Goal: Navigation & Orientation: Find specific page/section

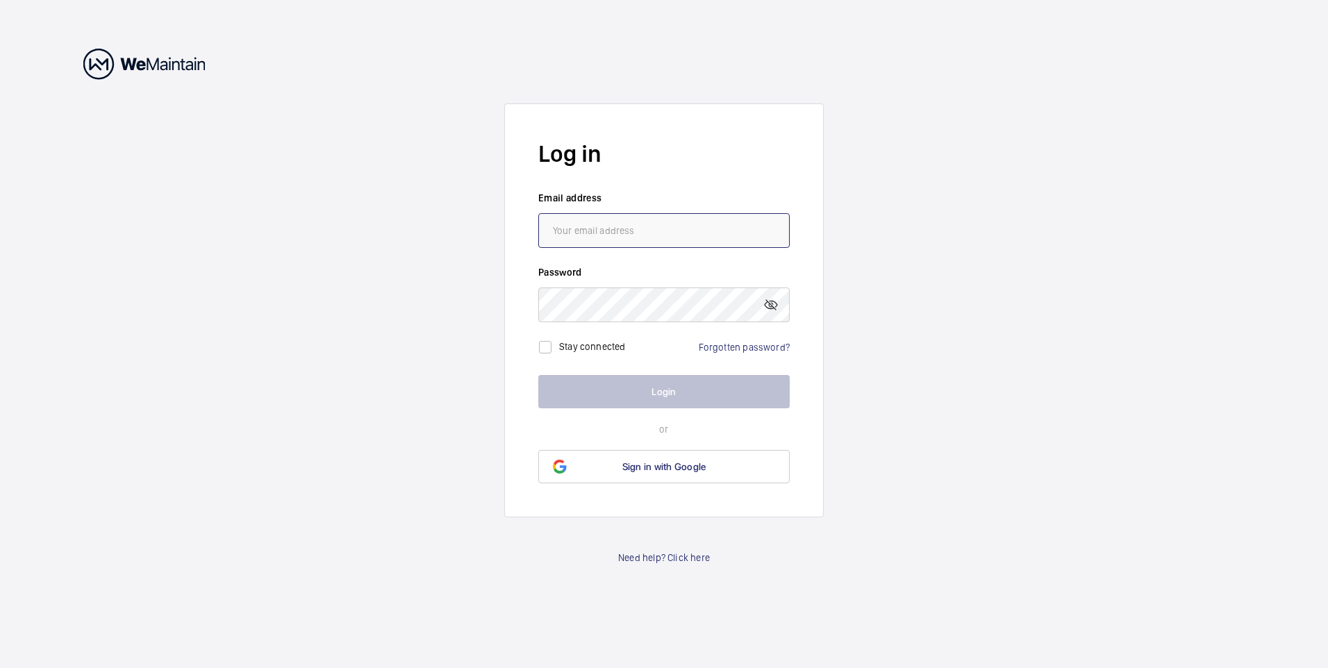
type input "[PERSON_NAME][EMAIL_ADDRESS][PERSON_NAME][DOMAIN_NAME]"
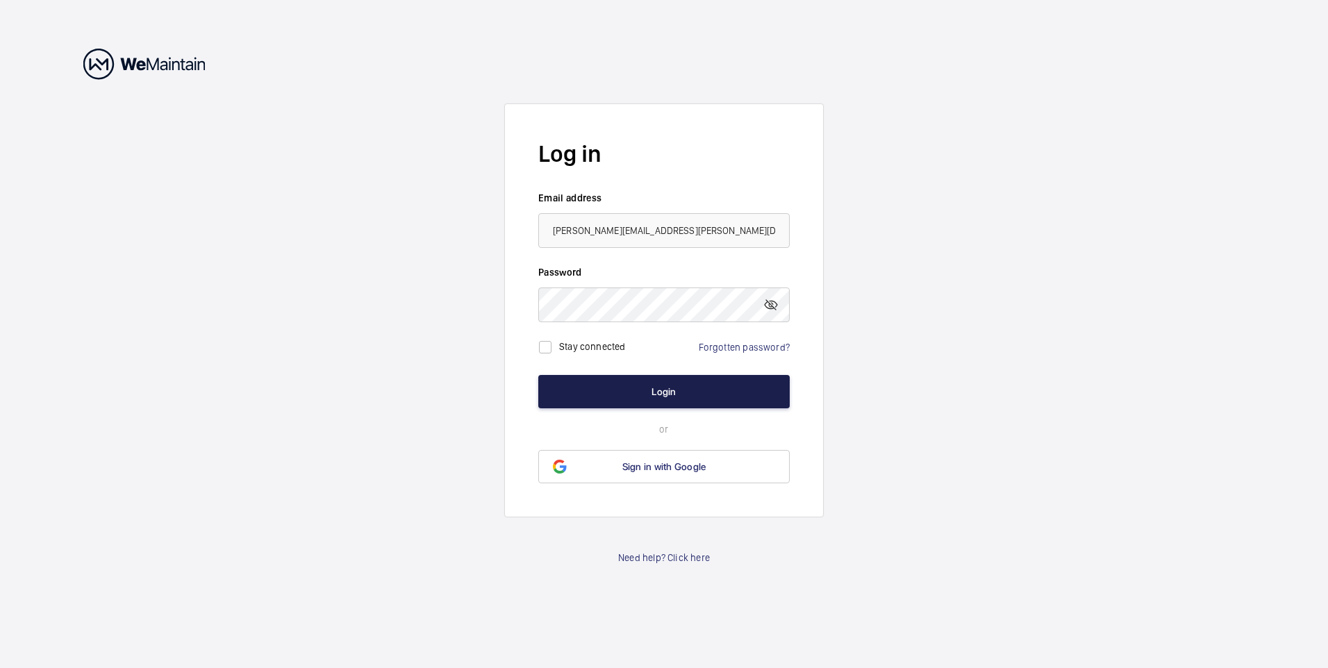
click at [622, 390] on button "Login" at bounding box center [663, 391] width 251 height 33
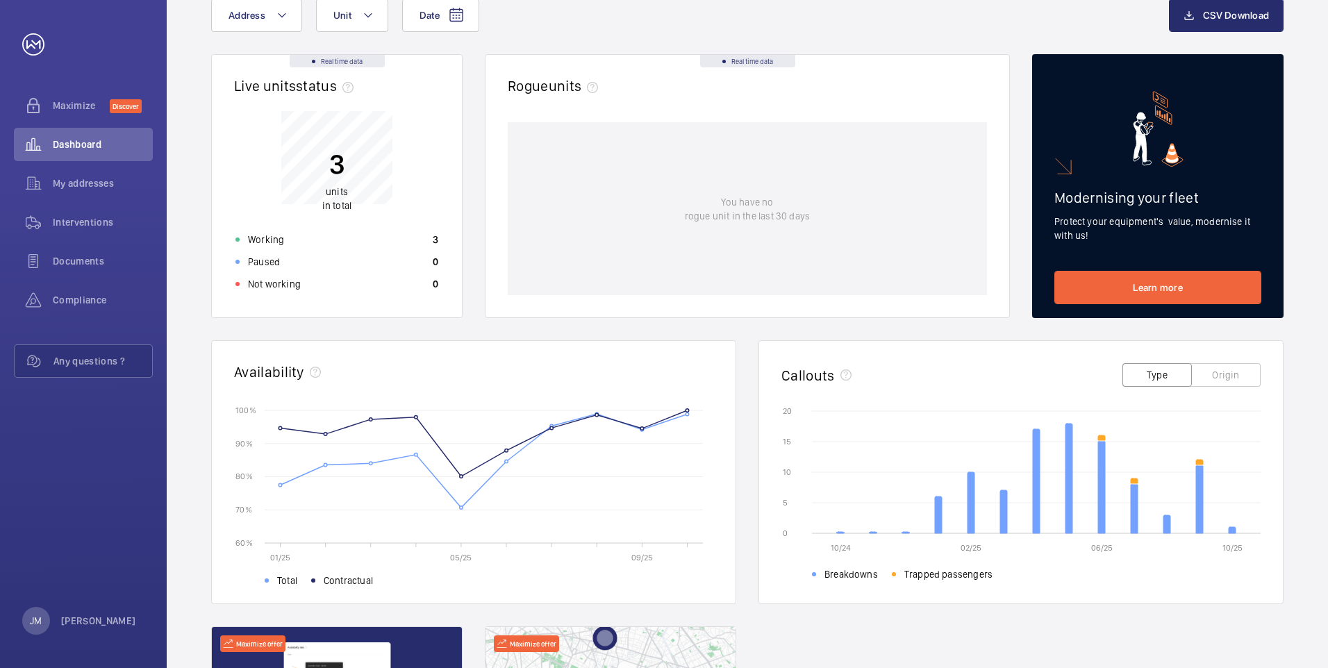
scroll to position [69, 0]
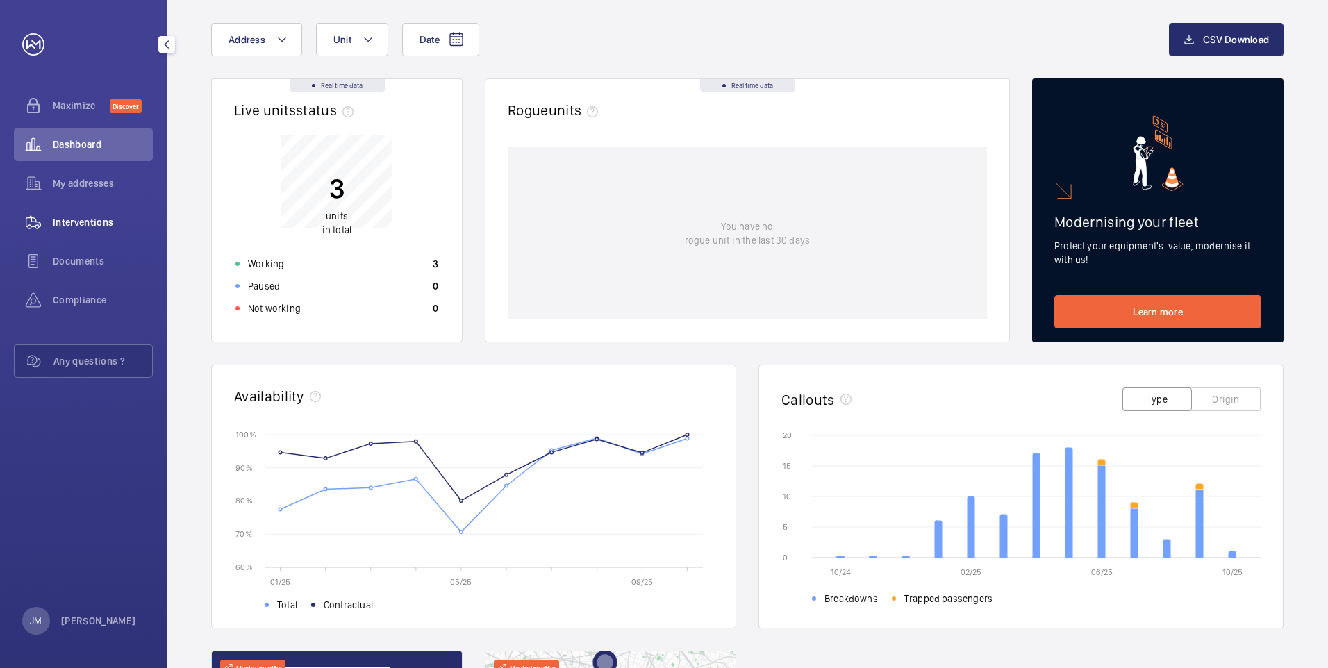
click at [94, 222] on span "Interventions" at bounding box center [103, 222] width 100 height 14
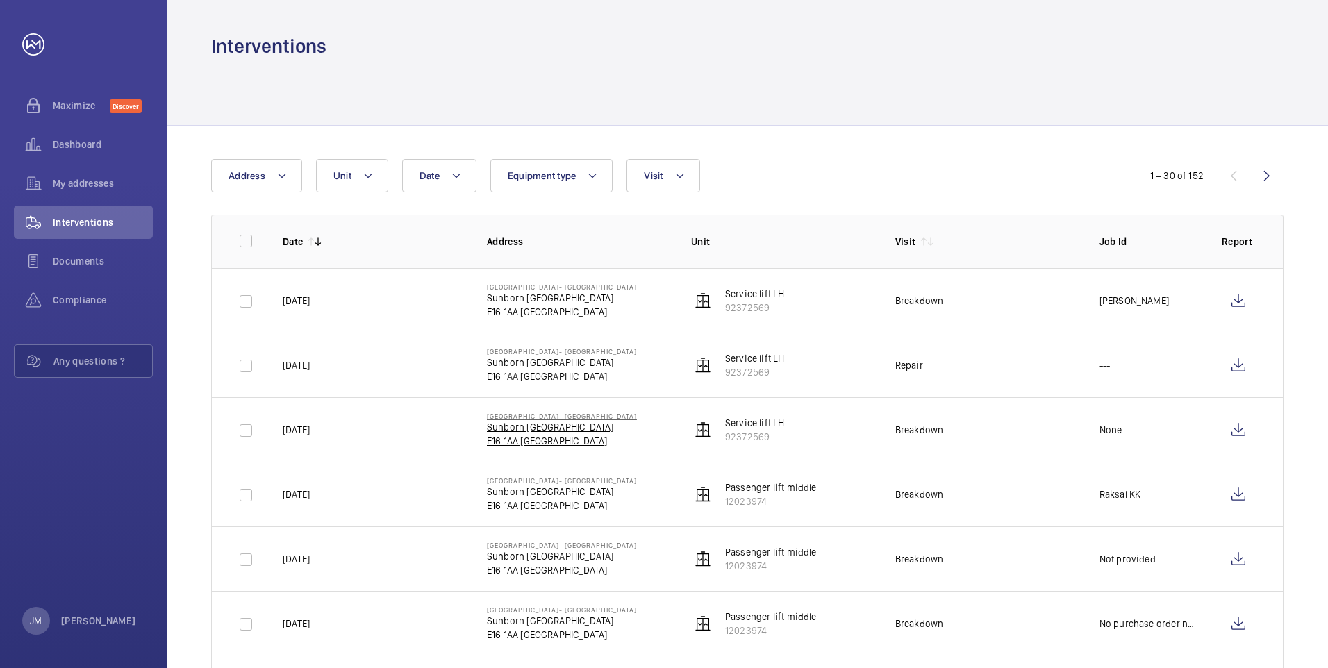
scroll to position [139, 0]
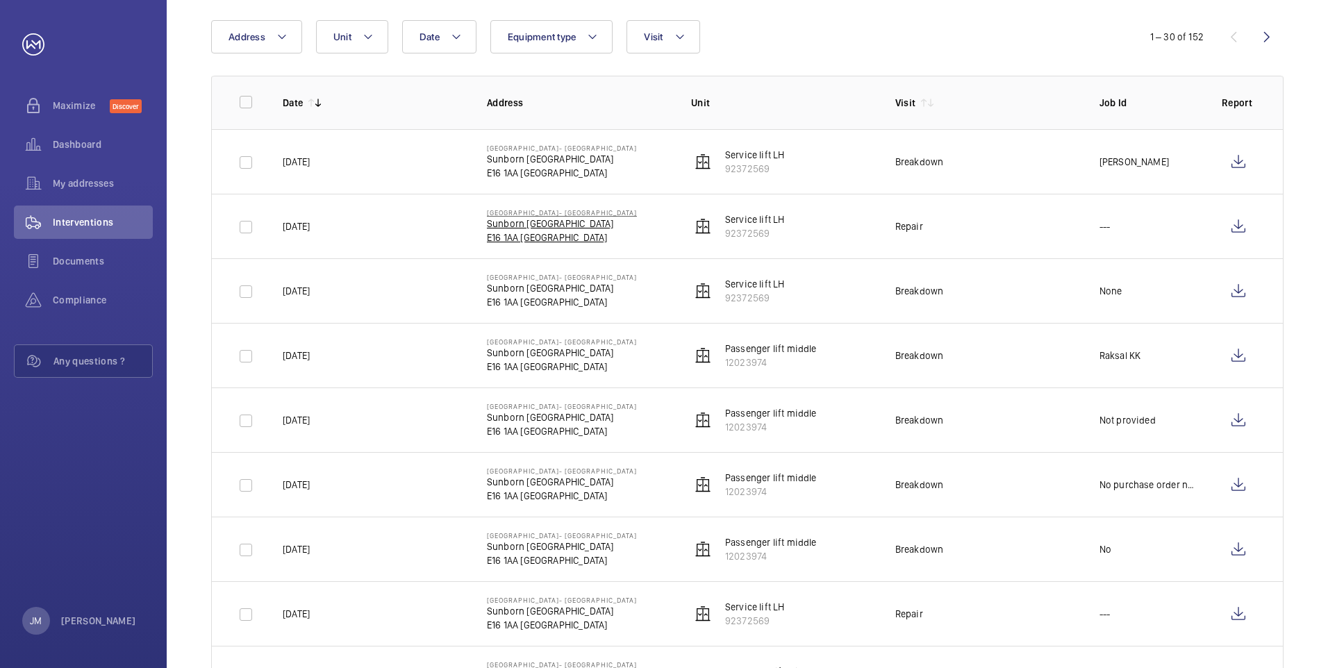
click at [529, 233] on p "E16 1AA [GEOGRAPHIC_DATA]" at bounding box center [562, 238] width 150 height 14
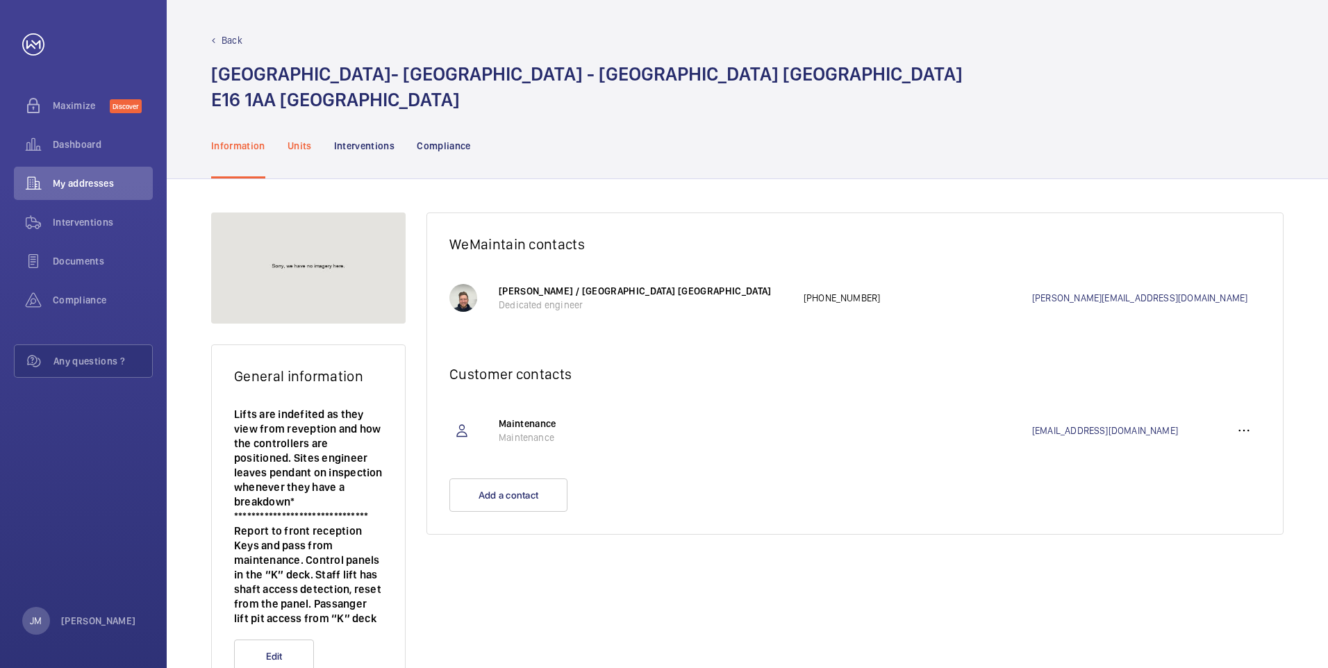
click at [305, 148] on p "Units" at bounding box center [300, 146] width 24 height 14
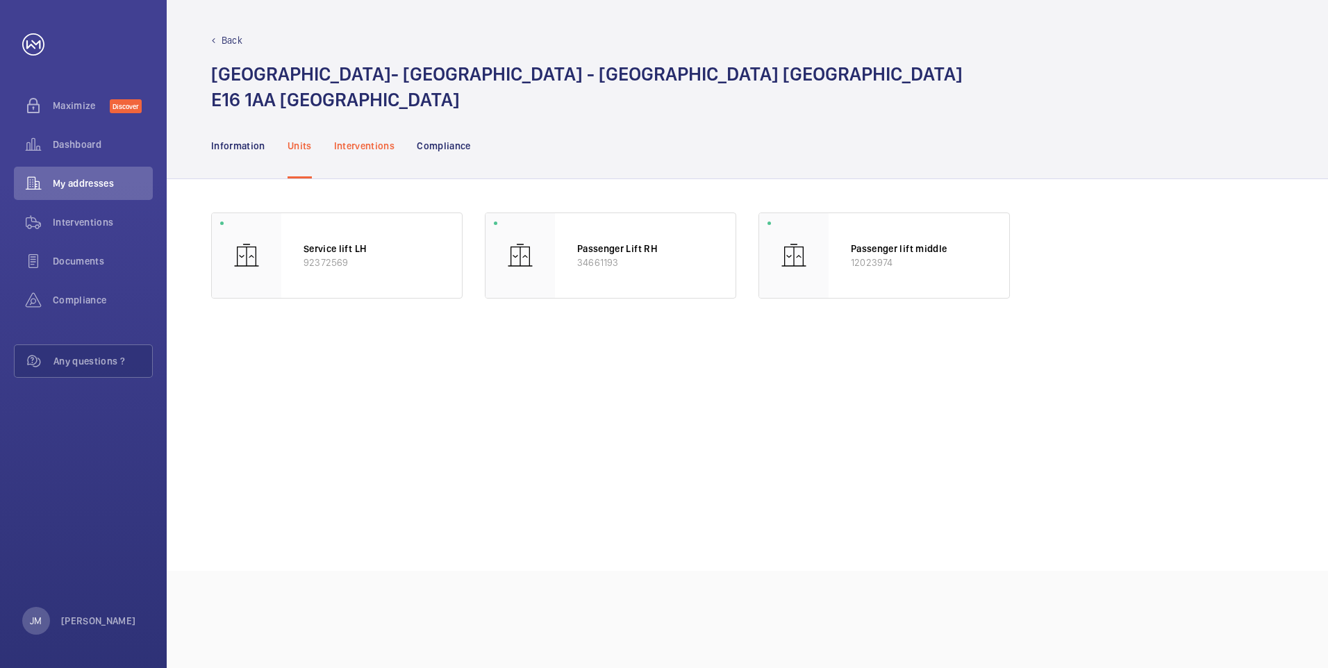
click at [360, 148] on p "Interventions" at bounding box center [364, 146] width 61 height 14
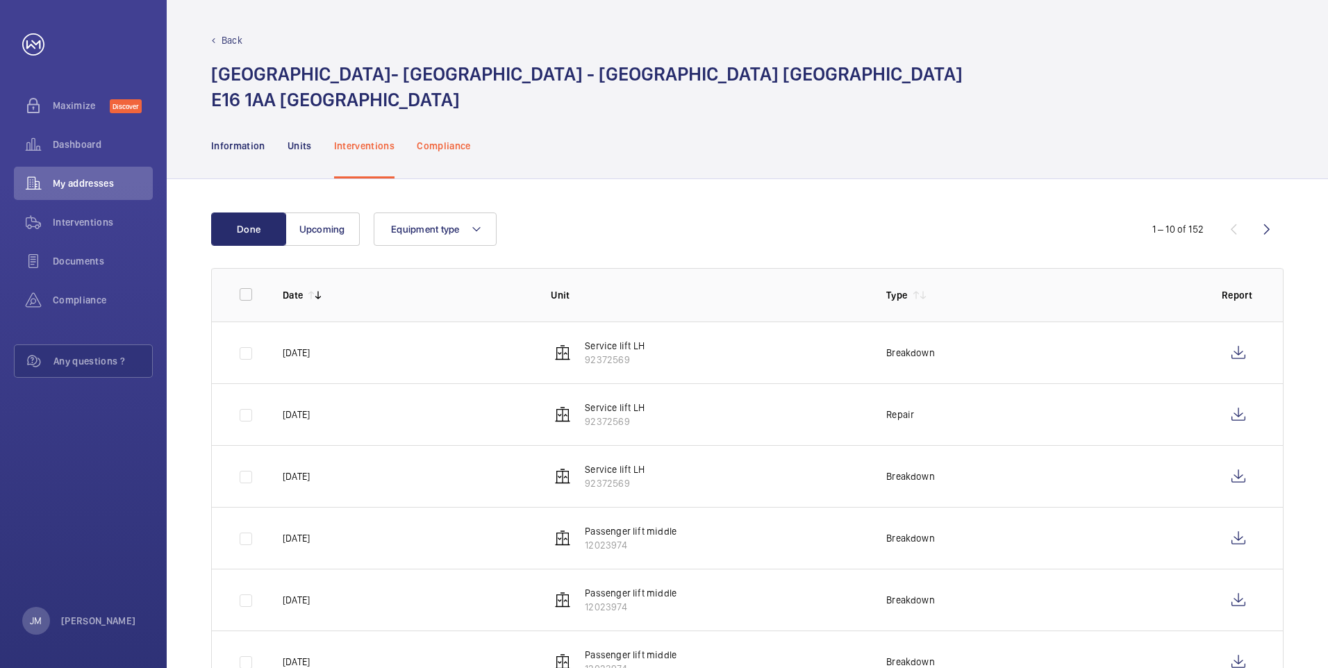
click at [449, 149] on p "Compliance" at bounding box center [444, 146] width 54 height 14
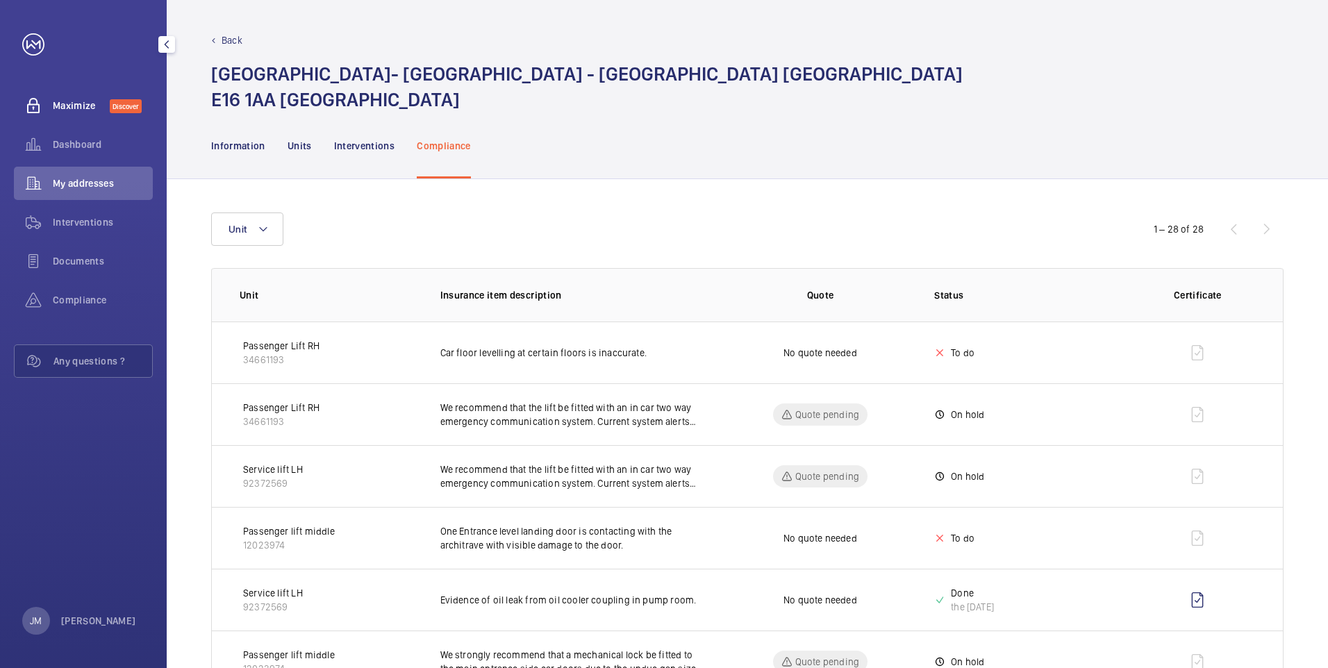
click at [81, 113] on div "Maximize Discover" at bounding box center [83, 105] width 139 height 33
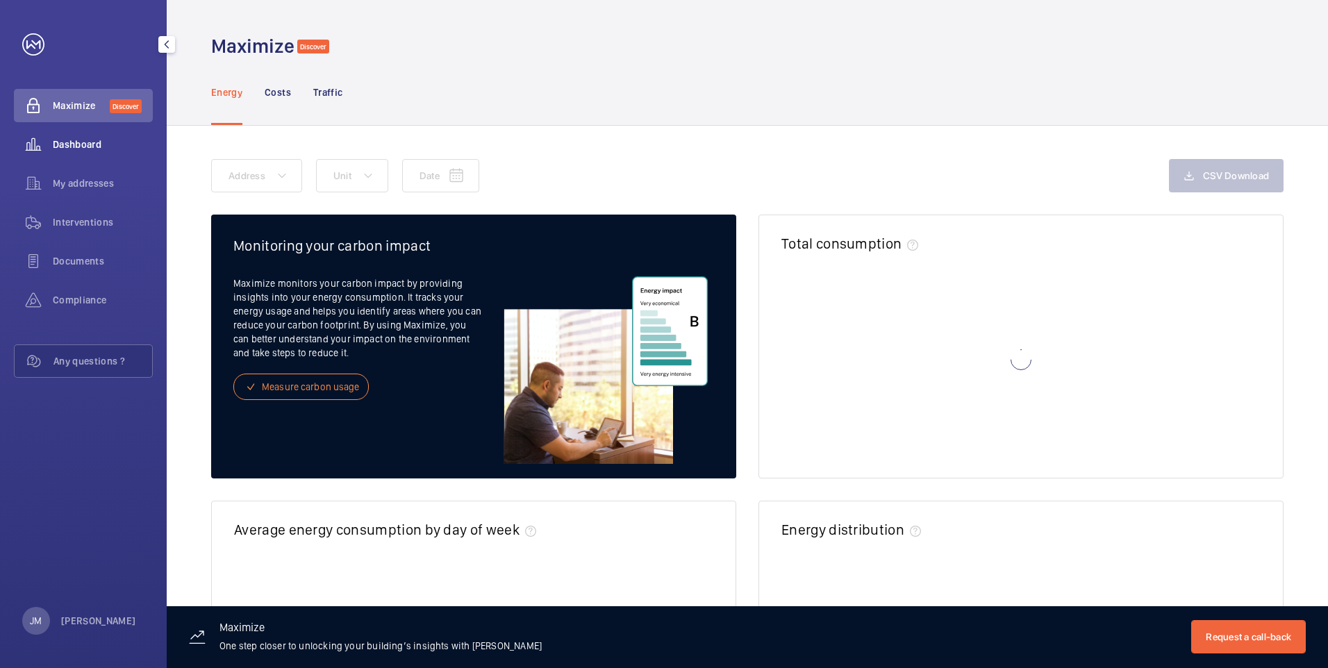
click at [72, 157] on div "Dashboard" at bounding box center [83, 144] width 139 height 33
